Goal: Task Accomplishment & Management: Complete application form

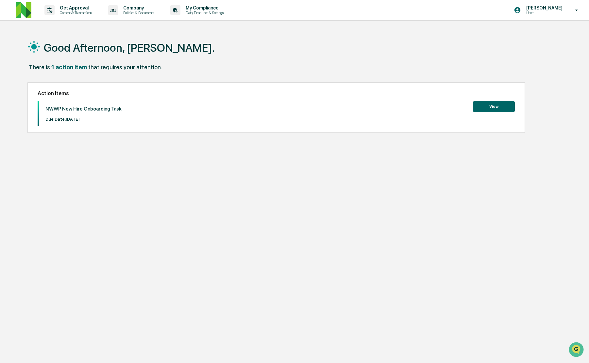
click at [521, 112] on div "Action Items NWWP New Hire Onboarding Task Due Date: [DATE] View" at bounding box center [275, 107] width 497 height 50
click at [504, 108] on button "View" at bounding box center [494, 106] width 42 height 11
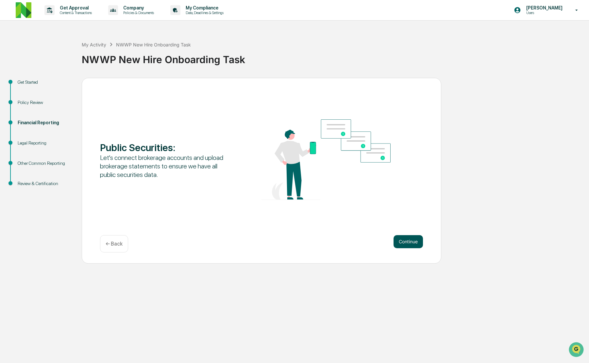
click at [416, 237] on button "Continue" at bounding box center [408, 241] width 29 height 13
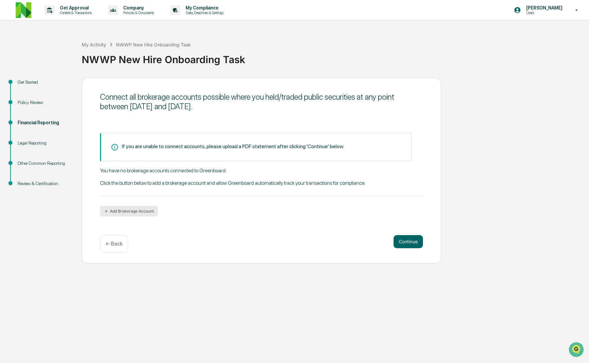
click at [136, 206] on button "Add Brokerage Account" at bounding box center [129, 211] width 58 height 10
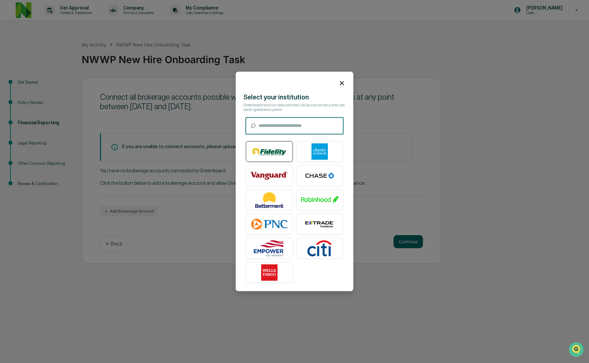
click at [270, 145] on img at bounding box center [269, 151] width 37 height 16
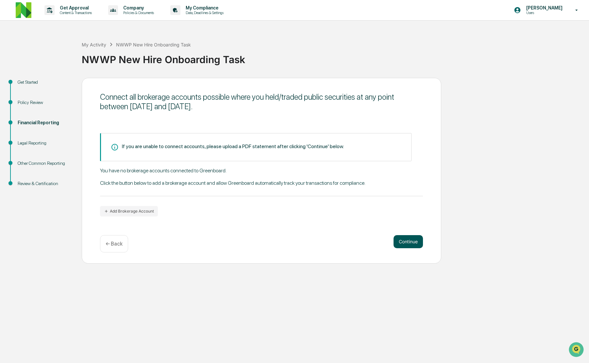
click at [405, 242] on button "Continue" at bounding box center [408, 241] width 29 height 13
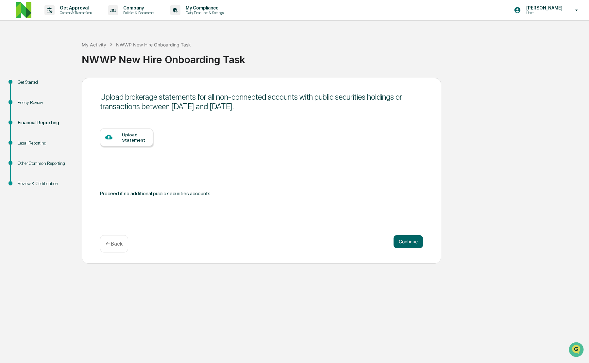
click at [105, 247] on div "← Back" at bounding box center [114, 243] width 28 height 17
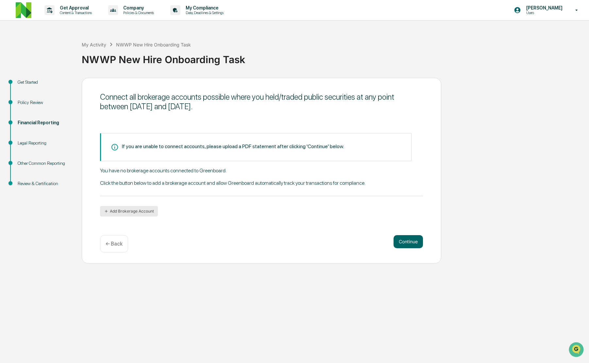
click at [119, 213] on button "Add Brokerage Account" at bounding box center [129, 211] width 58 height 10
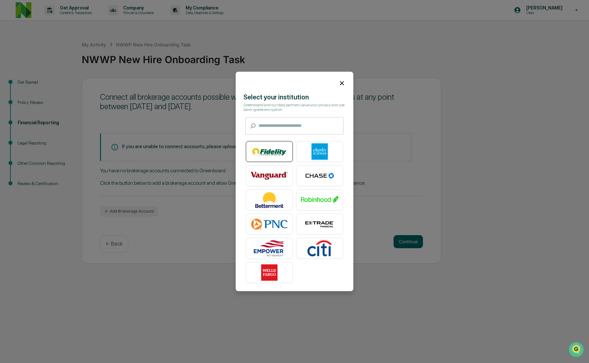
click at [260, 155] on img at bounding box center [269, 151] width 37 height 16
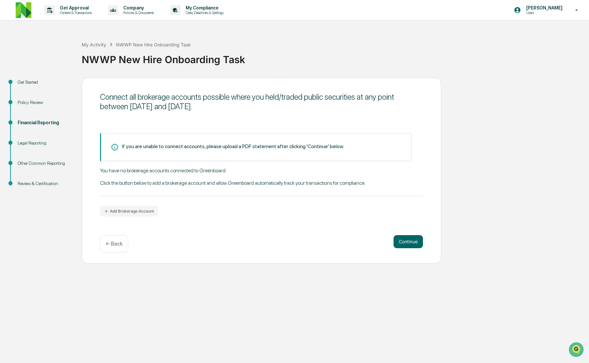
click at [315, 146] on div "If you are unable to connect accounts, please upload a PDF statement after clic…" at bounding box center [233, 146] width 222 height 6
click at [122, 211] on button "Add Brokerage Account" at bounding box center [129, 211] width 58 height 10
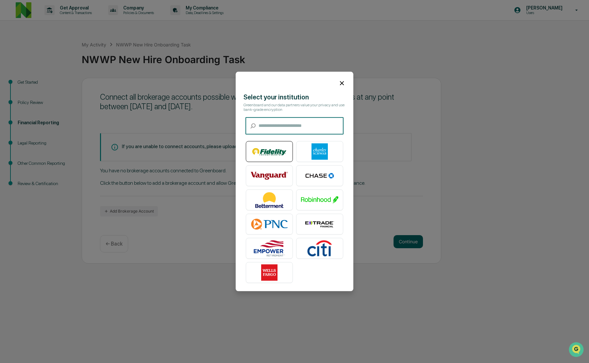
click at [275, 150] on img at bounding box center [269, 151] width 37 height 16
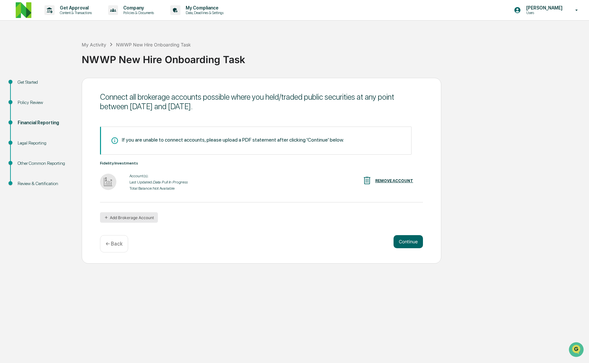
click at [146, 220] on button "Add Brokerage Account" at bounding box center [129, 217] width 58 height 10
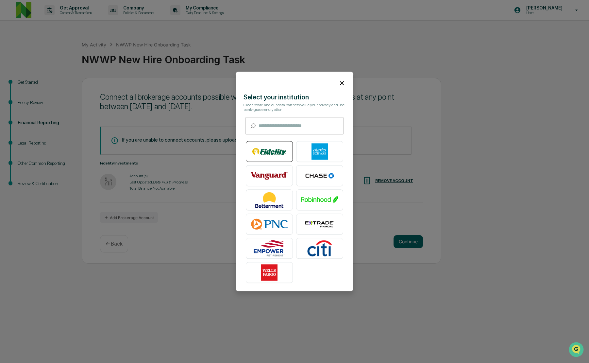
click at [277, 160] on img at bounding box center [269, 151] width 37 height 16
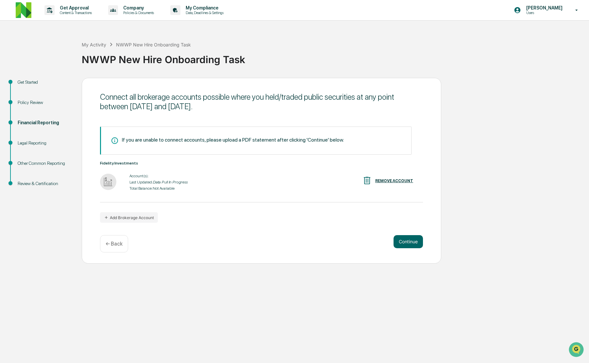
click at [412, 249] on div "Continue ← Back" at bounding box center [261, 243] width 323 height 17
click at [410, 243] on button "Continue" at bounding box center [408, 241] width 29 height 13
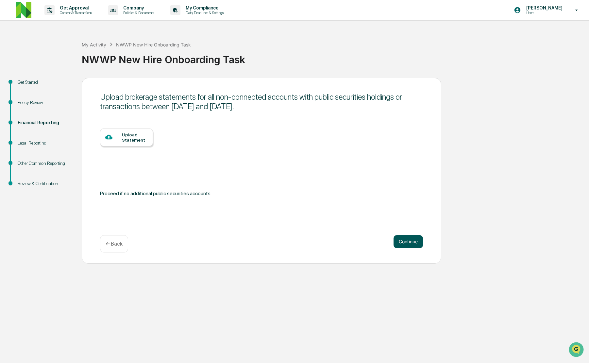
click at [408, 241] on button "Continue" at bounding box center [408, 241] width 29 height 13
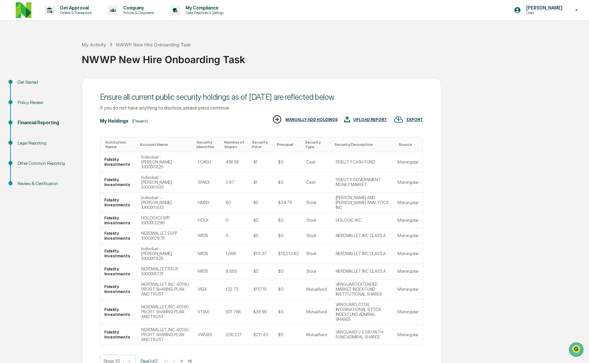
scroll to position [38, 0]
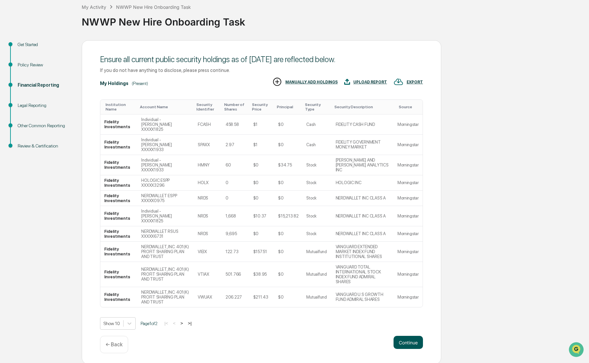
click at [415, 337] on button "Continue" at bounding box center [408, 342] width 29 height 13
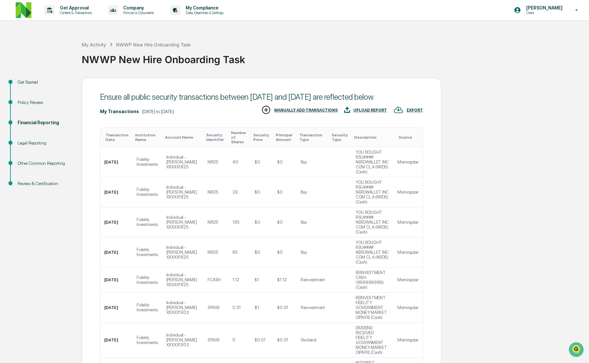
scroll to position [173, 0]
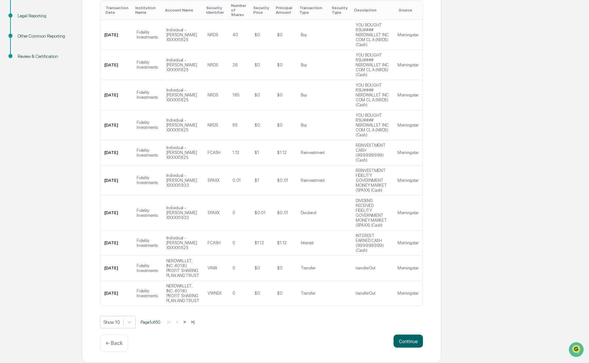
click at [429, 341] on div "Ensure all public security transactions between [DATE] and [DATE] are reflected…" at bounding box center [262, 157] width 360 height 412
click at [415, 341] on button "Continue" at bounding box center [408, 340] width 29 height 13
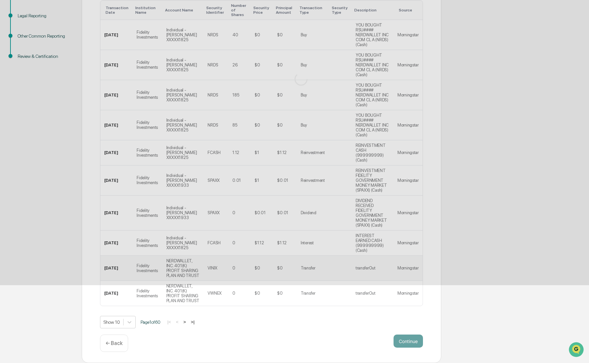
scroll to position [0, 0]
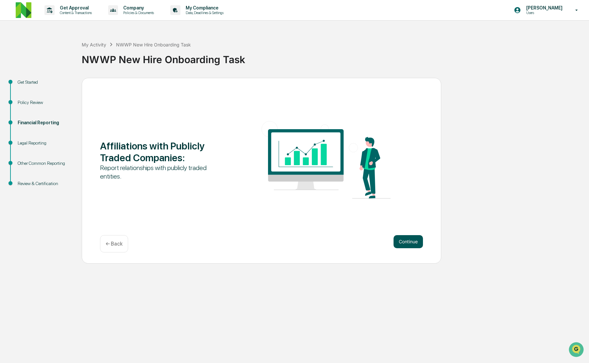
click at [410, 240] on button "Continue" at bounding box center [408, 241] width 29 height 13
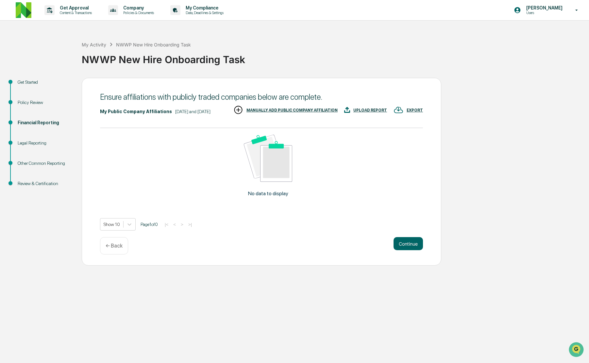
click at [276, 182] on img at bounding box center [268, 158] width 48 height 47
click at [338, 112] on div "MANUALLY ADD PUBLIC COMPANY AFFILIATION" at bounding box center [291, 110] width 91 height 5
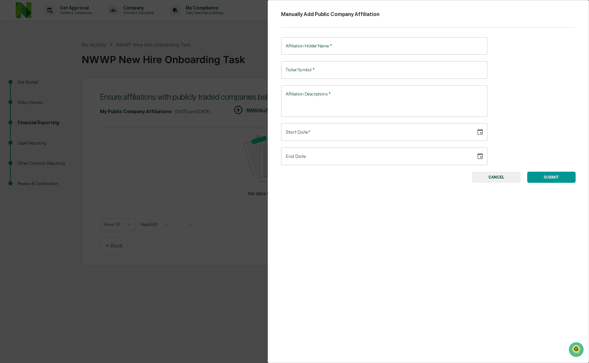
click at [339, 47] on input "Affiliation Holder Name   *" at bounding box center [384, 45] width 206 height 17
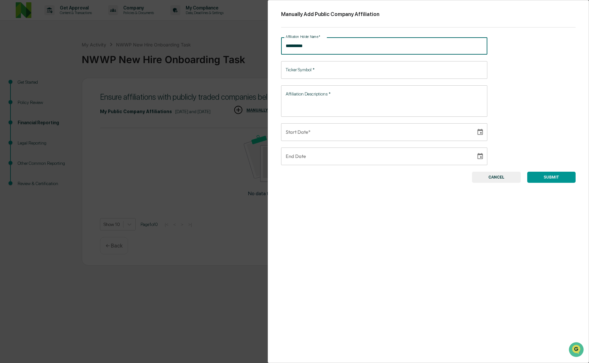
type input "**********"
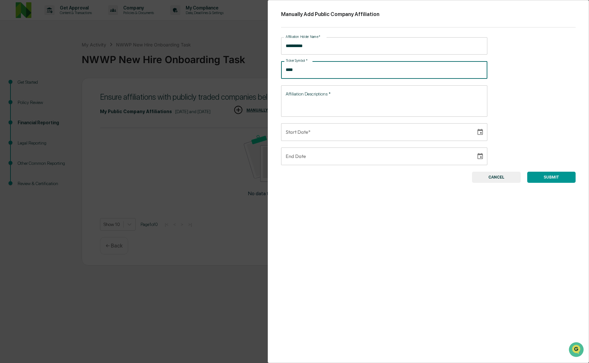
type input "****"
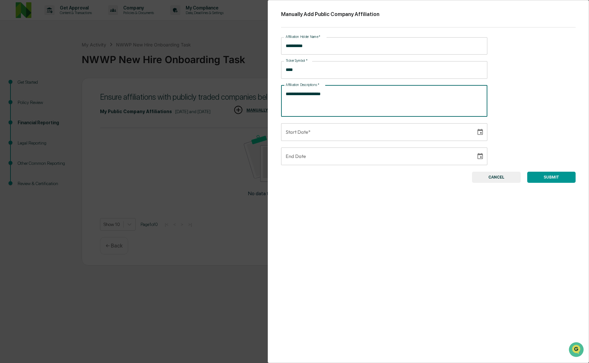
type textarea "**********"
click at [478, 133] on icon "Choose date" at bounding box center [481, 131] width 6 height 6
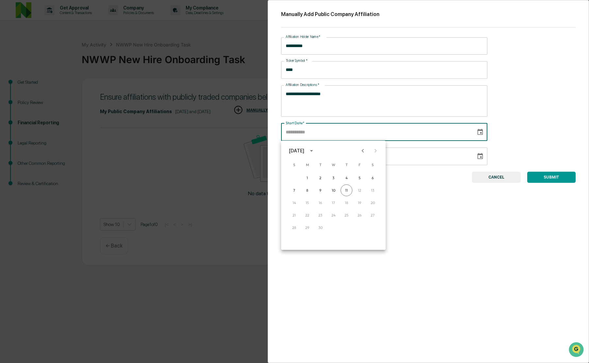
click at [315, 149] on icon "calendar view is open, switch to year view" at bounding box center [311, 150] width 7 height 7
click at [347, 188] on button "2022" at bounding box center [346, 188] width 24 height 12
click at [332, 199] on button "Aug" at bounding box center [334, 201] width 24 height 12
click at [307, 191] on button "8" at bounding box center [307, 190] width 12 height 12
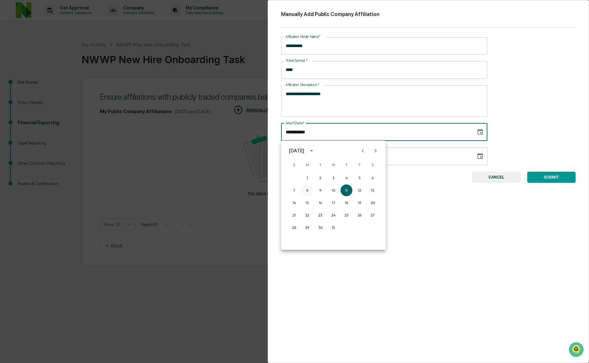
type input "**********"
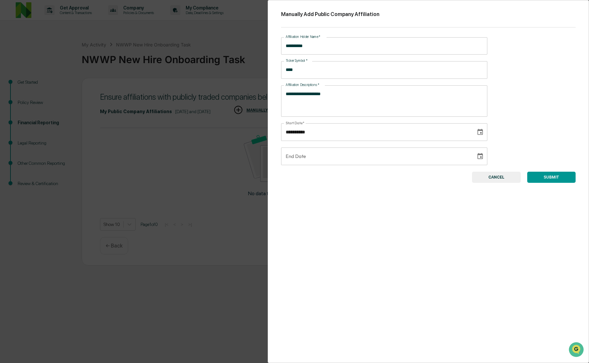
click at [545, 179] on button "SUBMIT" at bounding box center [551, 177] width 48 height 11
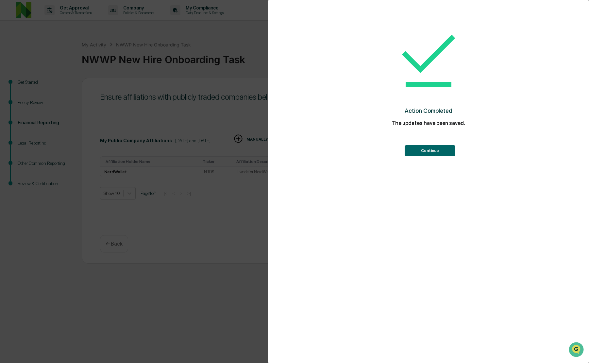
click at [427, 152] on button "Continue" at bounding box center [430, 150] width 51 height 11
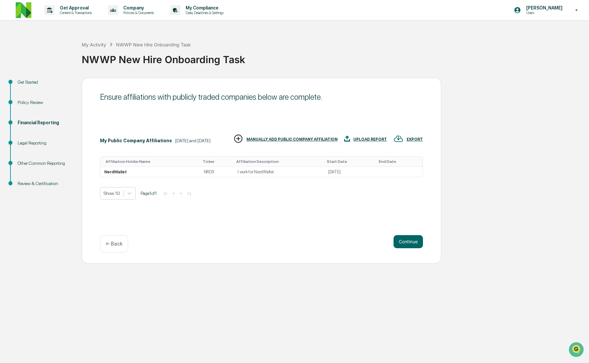
click at [338, 142] on div "MANUALLY ADD PUBLIC COMPANY AFFILIATION" at bounding box center [291, 139] width 91 height 5
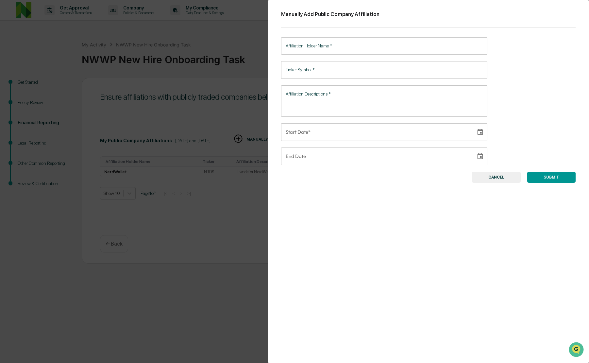
click at [347, 51] on input "Affiliation Holder Name   *" at bounding box center [384, 45] width 206 height 17
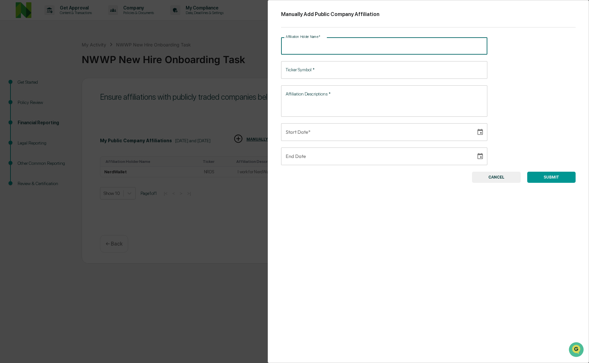
click at [173, 244] on div "Manually Add Public Company Affiliation Affiliation Holder Name   * Affiliation…" at bounding box center [294, 181] width 589 height 363
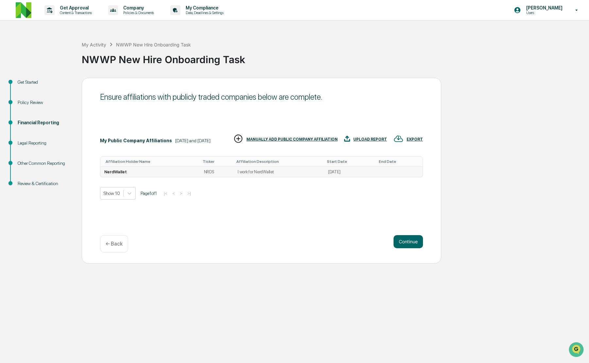
click at [345, 176] on td "[DATE]" at bounding box center [348, 172] width 49 height 10
click at [334, 177] on td "[DATE]" at bounding box center [348, 172] width 49 height 10
click at [338, 142] on div "MANUALLY ADD PUBLIC COMPANY AFFILIATION" at bounding box center [291, 139] width 91 height 5
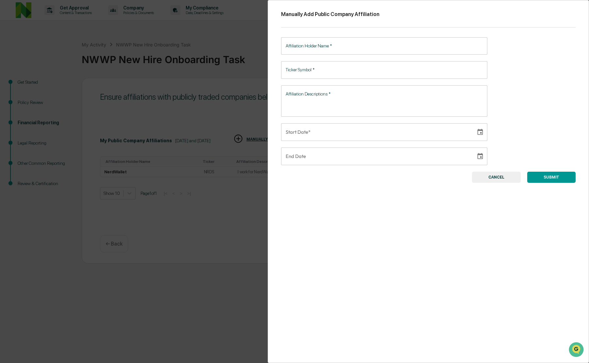
click at [327, 44] on input "Affiliation Holder Name   *" at bounding box center [384, 45] width 206 height 17
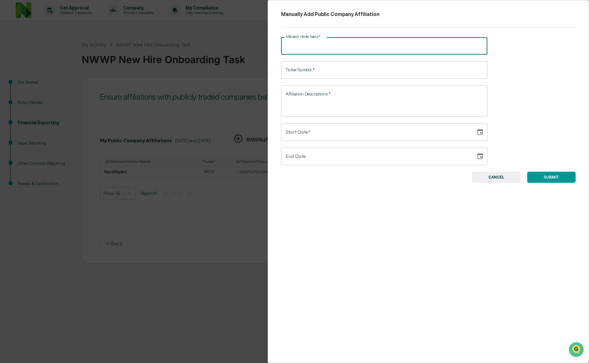
type input "*"
type input "**********"
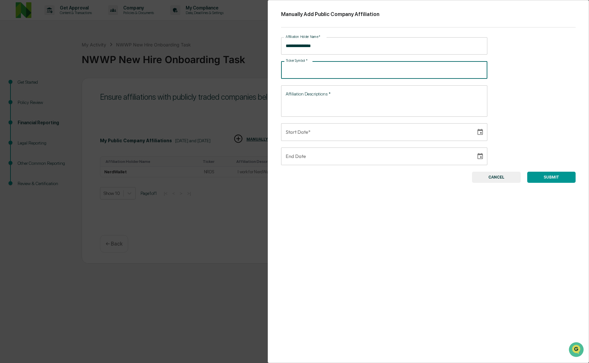
click at [299, 67] on input "Ticker Symbol   *" at bounding box center [384, 69] width 206 height 17
type input "****"
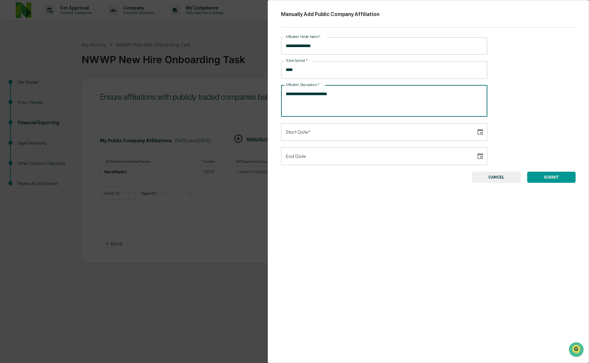
type textarea "**********"
type input "**********"
click at [316, 133] on input "**********" at bounding box center [376, 132] width 190 height 18
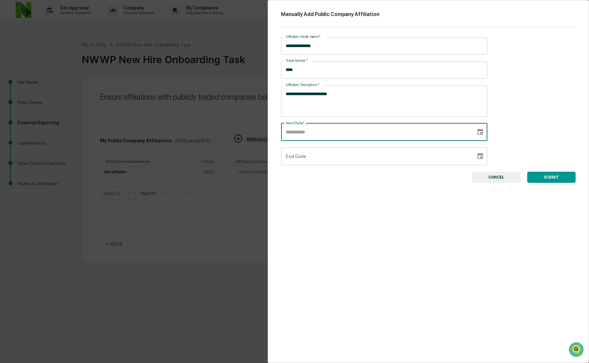
click at [482, 135] on icon "Choose date" at bounding box center [480, 131] width 7 height 7
click at [304, 151] on div "[DATE]" at bounding box center [296, 150] width 15 height 7
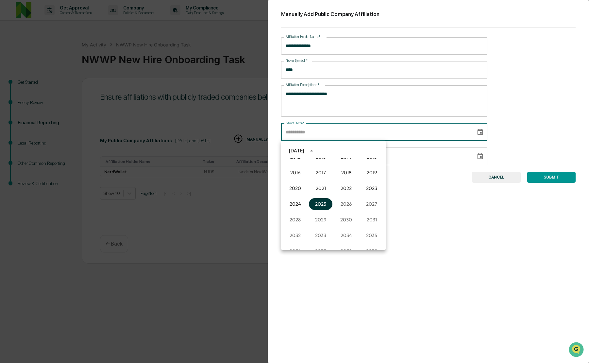
click at [311, 200] on button "2025" at bounding box center [321, 204] width 24 height 12
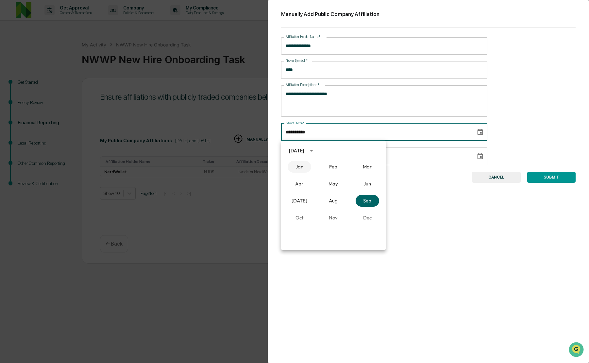
click at [300, 163] on button "Jan" at bounding box center [300, 167] width 24 height 12
click at [335, 177] on button "1" at bounding box center [334, 178] width 12 height 12
type input "**********"
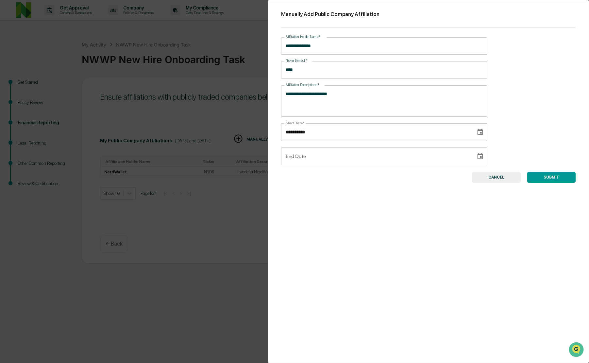
click at [542, 177] on button "SUBMIT" at bounding box center [551, 177] width 48 height 11
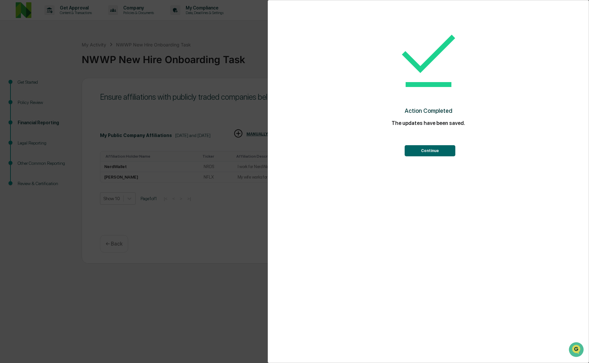
click at [439, 139] on div "Continue" at bounding box center [428, 143] width 295 height 26
click at [431, 147] on button "Continue" at bounding box center [430, 150] width 51 height 11
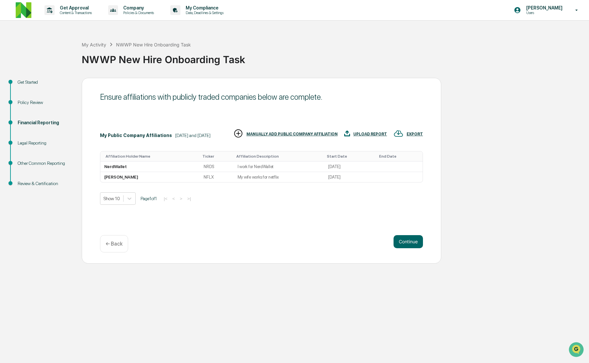
click at [390, 234] on div "Ensure affiliations with publicly traded companies below are complete. My Publi…" at bounding box center [262, 171] width 360 height 186
click at [396, 238] on button "Continue" at bounding box center [408, 241] width 29 height 13
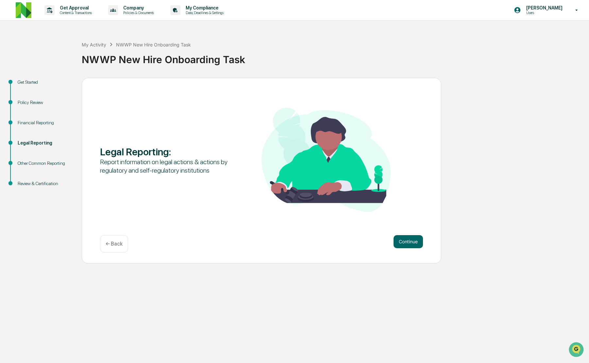
click at [396, 238] on button "Continue" at bounding box center [408, 241] width 29 height 13
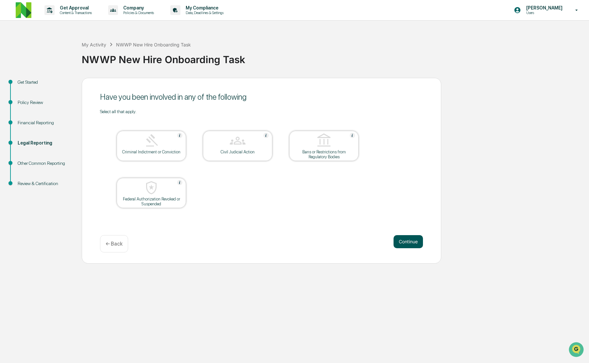
click at [404, 239] on button "Continue" at bounding box center [408, 241] width 29 height 13
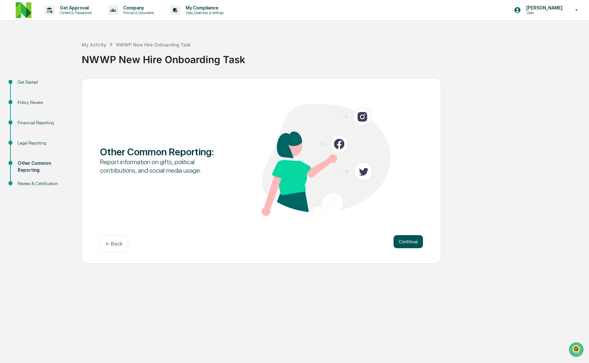
click at [408, 241] on button "Continue" at bounding box center [408, 241] width 29 height 13
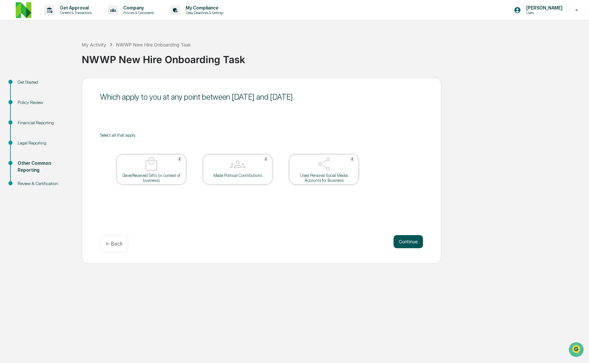
click at [411, 242] on button "Continue" at bounding box center [408, 241] width 29 height 13
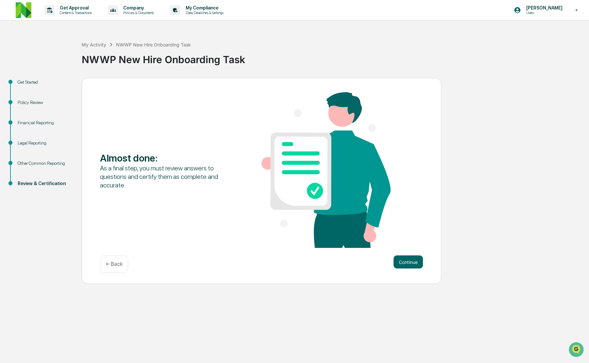
click at [112, 263] on p "← Back" at bounding box center [114, 264] width 17 height 6
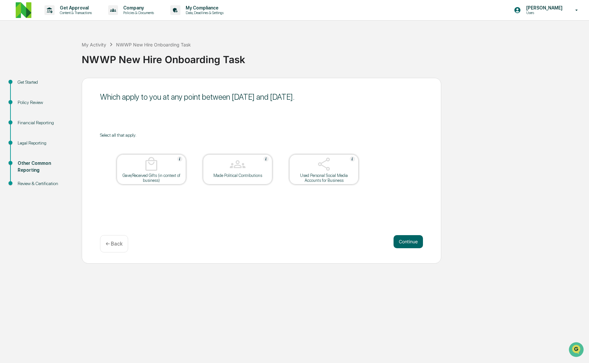
click at [317, 174] on div "Used Personal Social Media Accounts for Business" at bounding box center [324, 178] width 59 height 10
click at [412, 242] on button "Continue" at bounding box center [408, 241] width 29 height 13
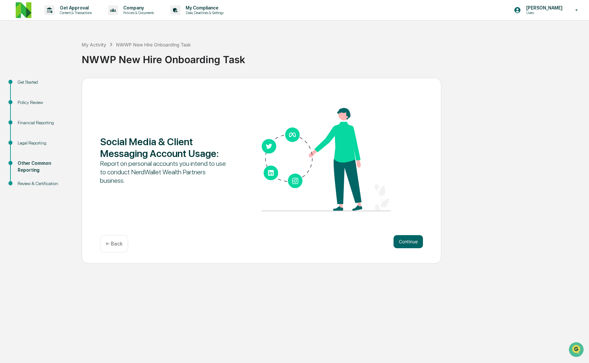
click at [126, 245] on div "← Back" at bounding box center [114, 243] width 28 height 17
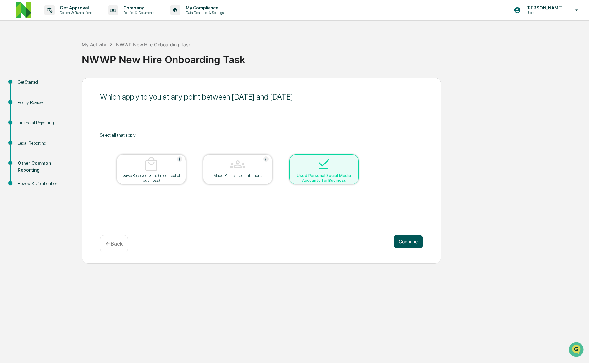
click at [399, 241] on button "Continue" at bounding box center [408, 241] width 29 height 13
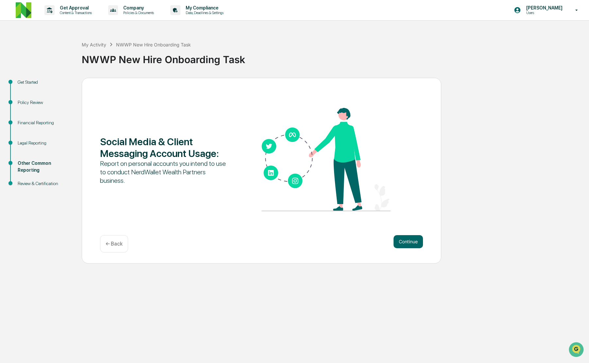
click at [175, 171] on div "Report on personal accounts you intend to use to conduct NerdWallet Wealth Part…" at bounding box center [164, 171] width 129 height 25
click at [117, 245] on p "← Back" at bounding box center [114, 244] width 17 height 6
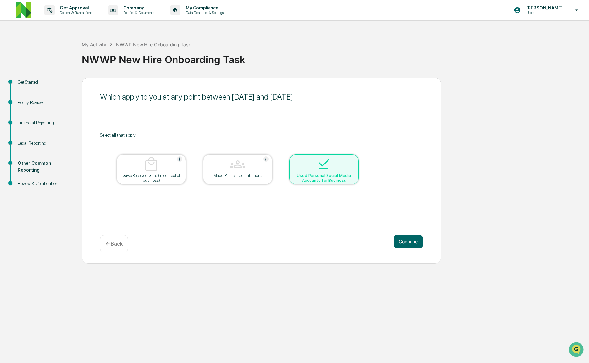
click at [325, 173] on div "Used Personal Social Media Accounts for Business" at bounding box center [324, 178] width 59 height 10
click at [414, 238] on button "Continue" at bounding box center [408, 241] width 29 height 13
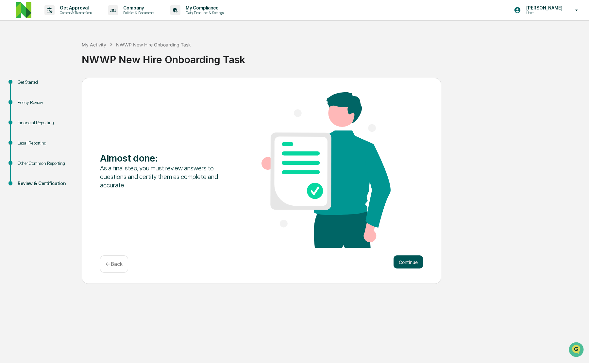
click at [400, 261] on button "Continue" at bounding box center [408, 261] width 29 height 13
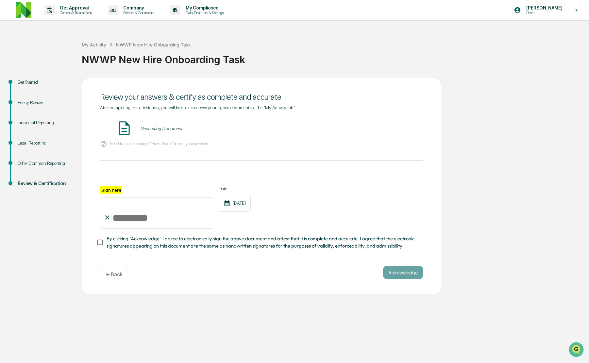
click at [158, 208] on input "Sign here" at bounding box center [157, 212] width 114 height 31
type input "**********"
click at [148, 174] on div at bounding box center [261, 178] width 323 height 16
click at [146, 244] on span "By clicking "Acknowledge" I agree to electronically sign the above document and…" at bounding box center [262, 242] width 311 height 15
click at [397, 273] on button "Acknowledge" at bounding box center [403, 272] width 40 height 13
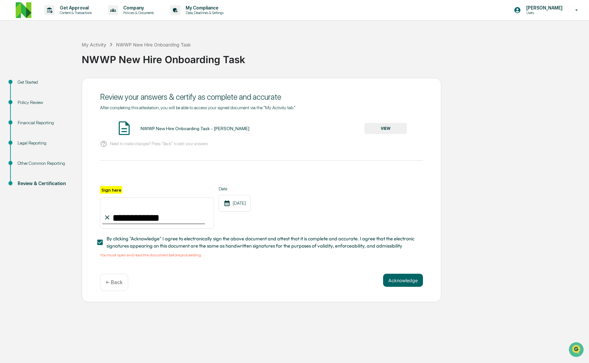
click at [391, 119] on div "**********" at bounding box center [261, 181] width 323 height 153
click at [390, 119] on div "**********" at bounding box center [261, 181] width 323 height 153
click at [379, 125] on button "VIEW" at bounding box center [385, 128] width 42 height 11
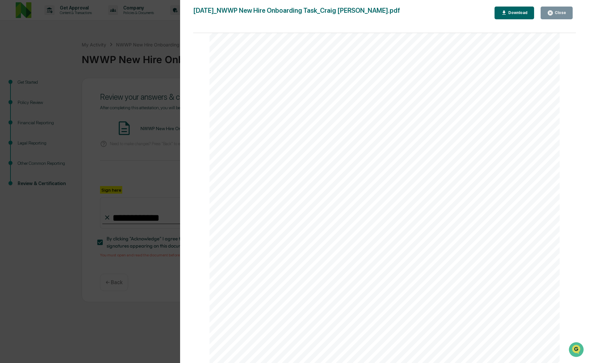
scroll to position [2009, 0]
click at [560, 13] on div "Close" at bounding box center [559, 12] width 13 height 5
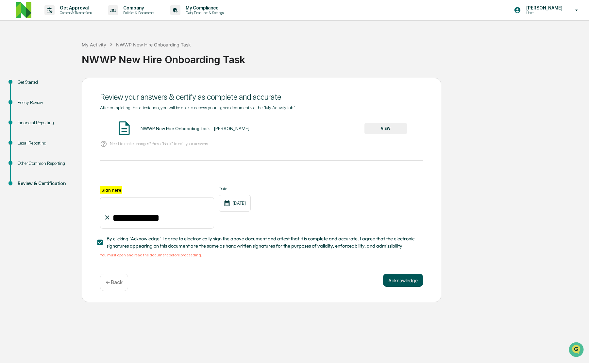
click at [400, 279] on button "Acknowledge" at bounding box center [403, 280] width 40 height 13
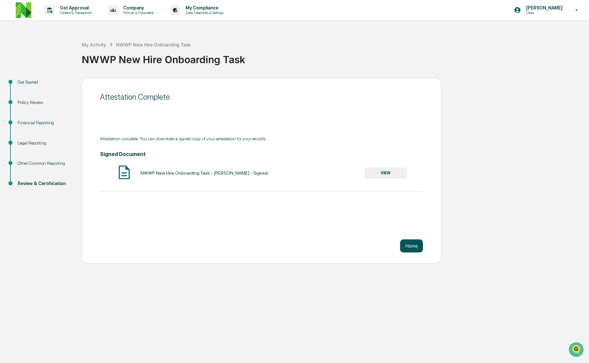
click at [413, 244] on button "Home" at bounding box center [411, 245] width 23 height 13
